Goal: Transaction & Acquisition: Book appointment/travel/reservation

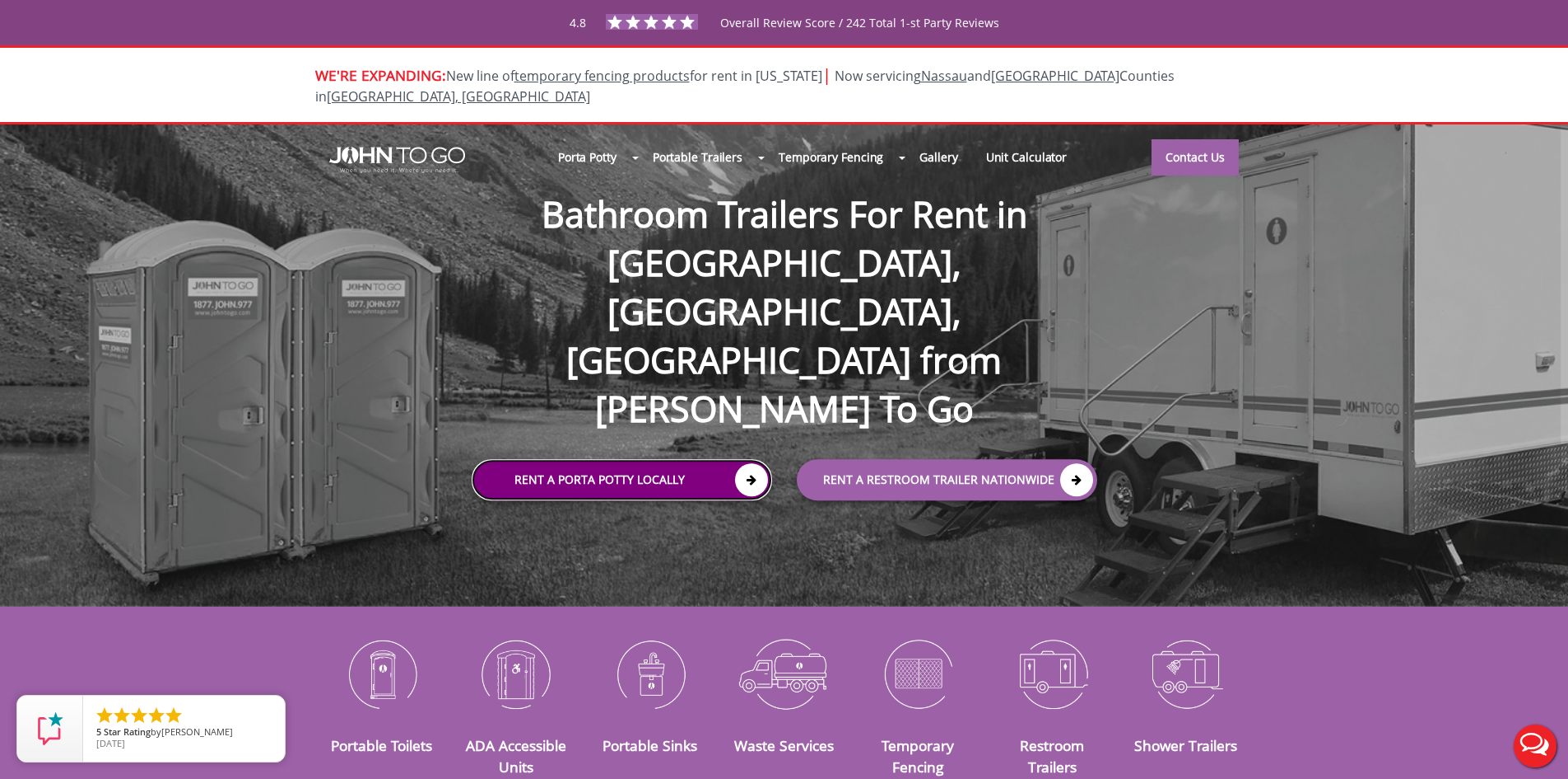
click at [604, 459] on link "Rent a Porta Potty Locally" at bounding box center [622, 479] width 300 height 41
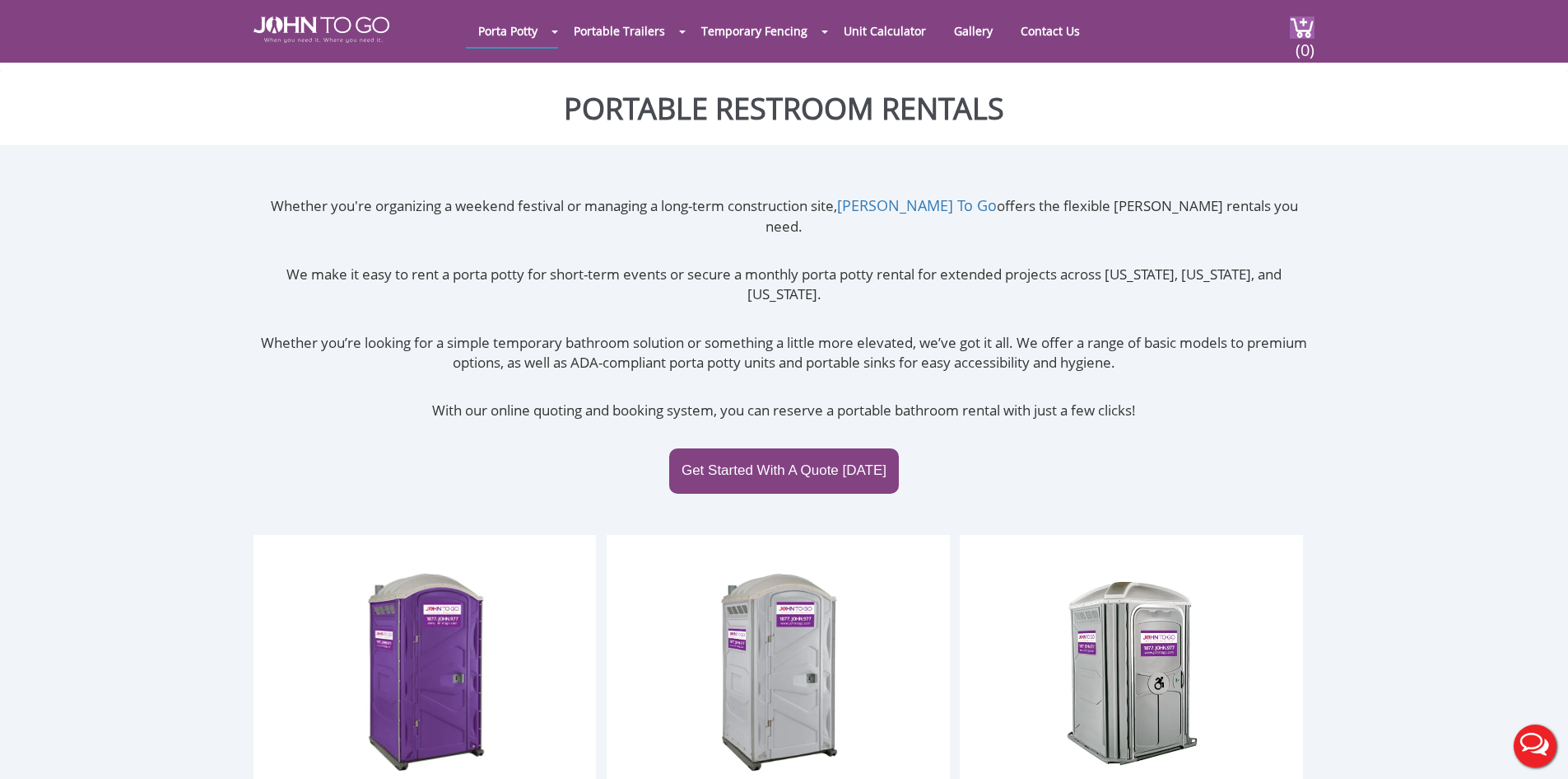
scroll to position [411, 0]
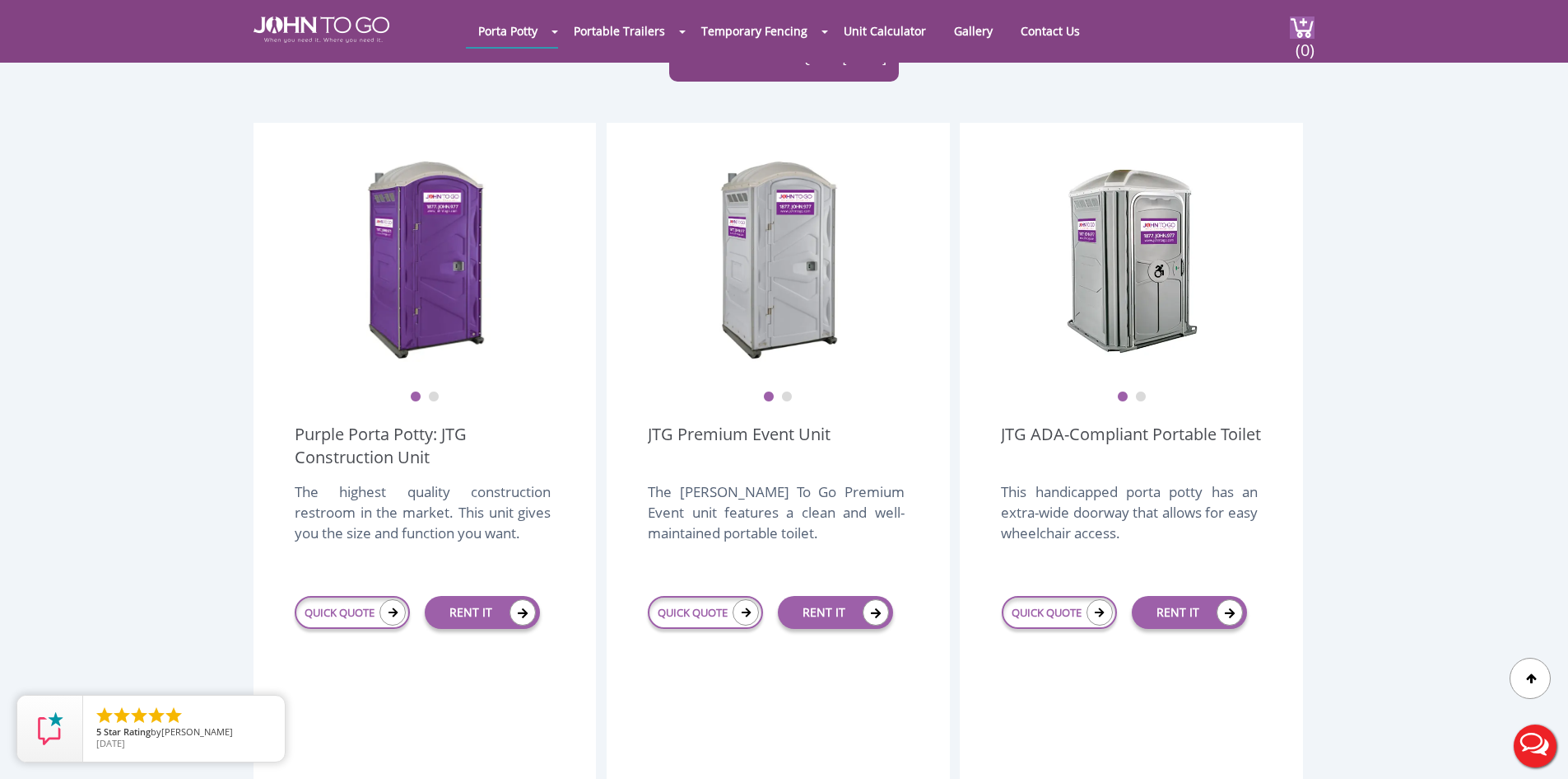
click at [808, 595] on link "RENT IT" at bounding box center [835, 611] width 115 height 33
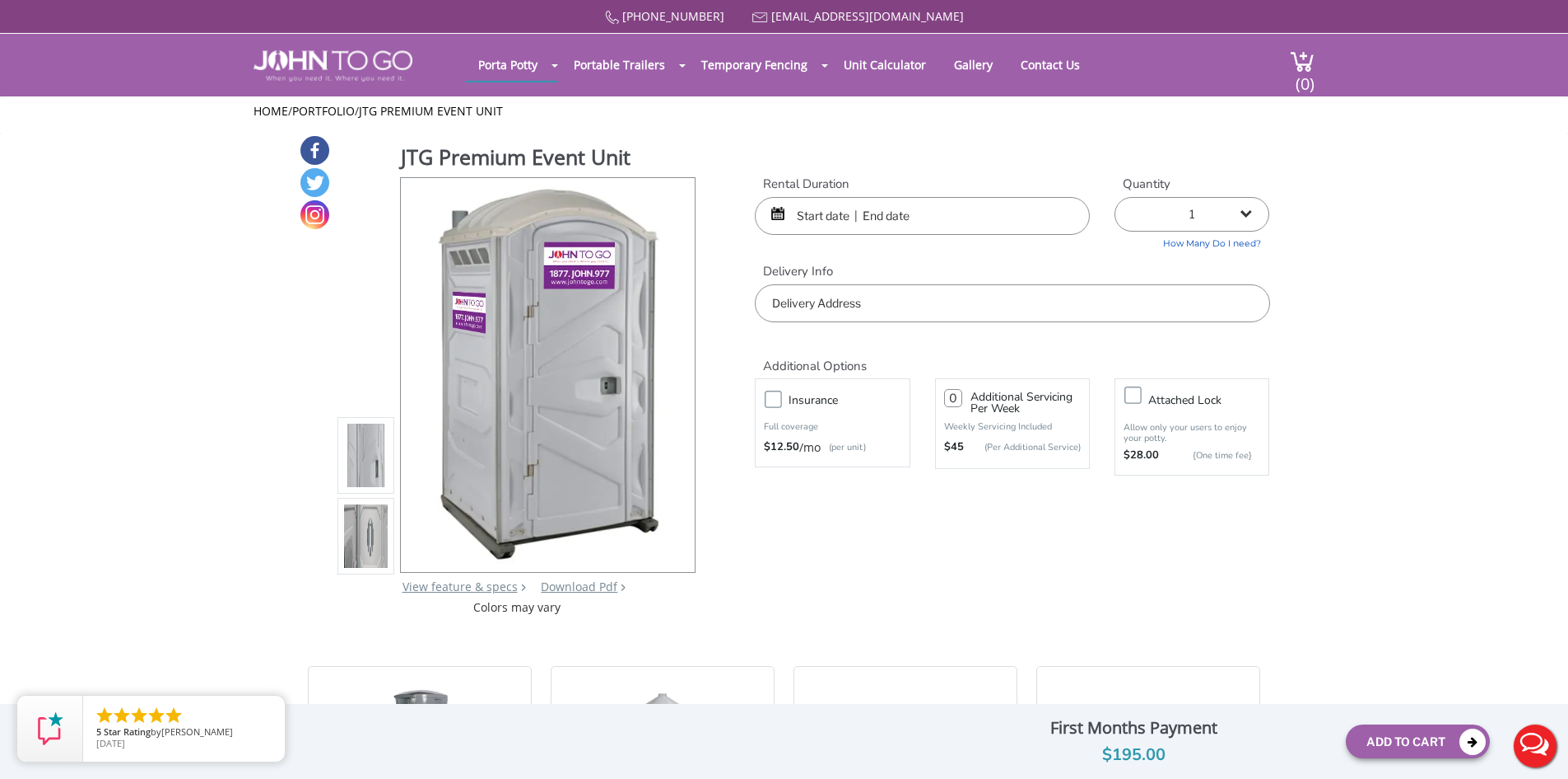
click at [1195, 220] on select "1 2 (5% discount) 3 (8% discount) 4 (10% discount) 5 (12% discount) 6 (12% disc…" at bounding box center [1192, 214] width 155 height 35
click at [1162, 208] on select "1 2 (5% discount) 3 (8% discount) 4 (10% discount) 5 (12% discount) 6 (12% disc…" at bounding box center [1192, 214] width 155 height 35
